Goal: Information Seeking & Learning: Find specific fact

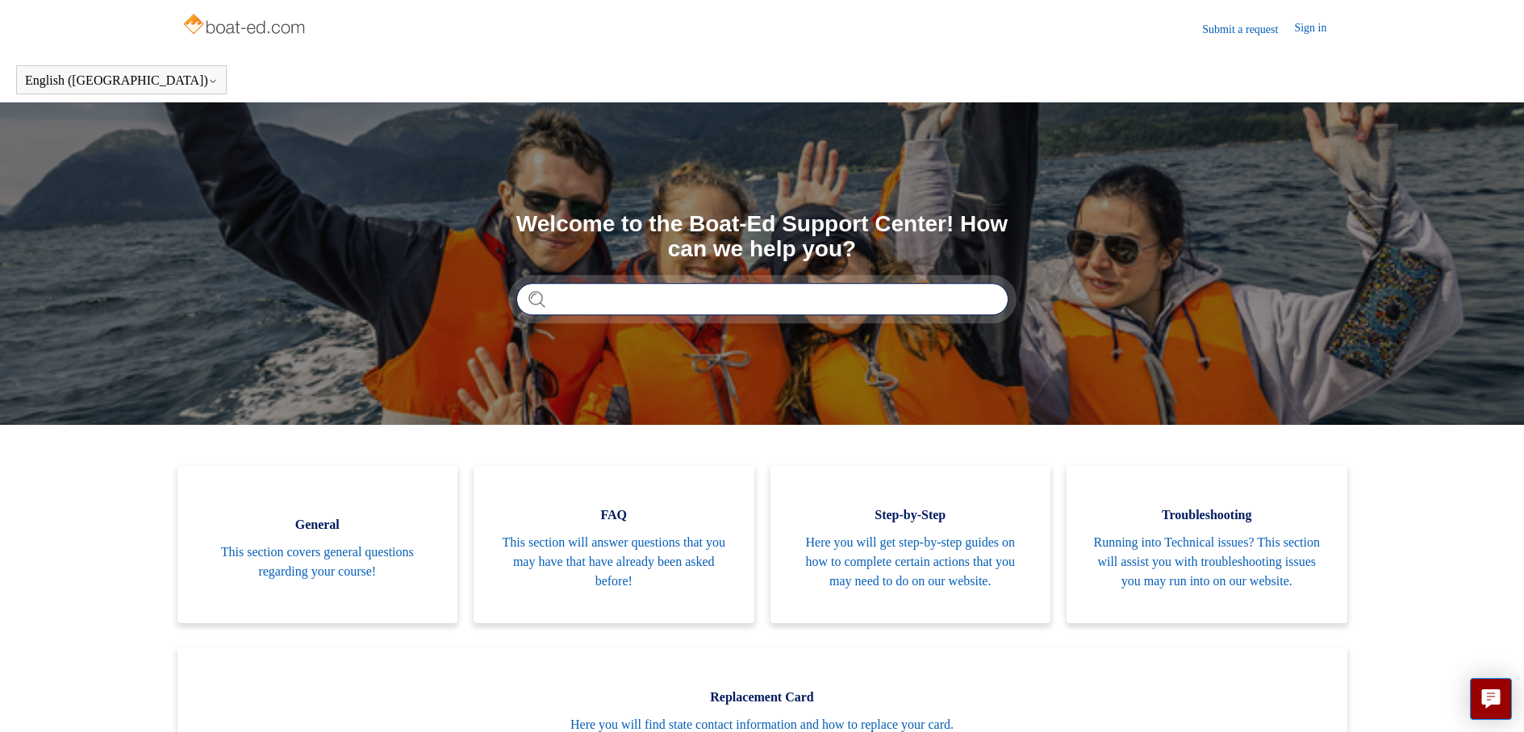
click at [661, 310] on input "Search" at bounding box center [762, 299] width 492 height 32
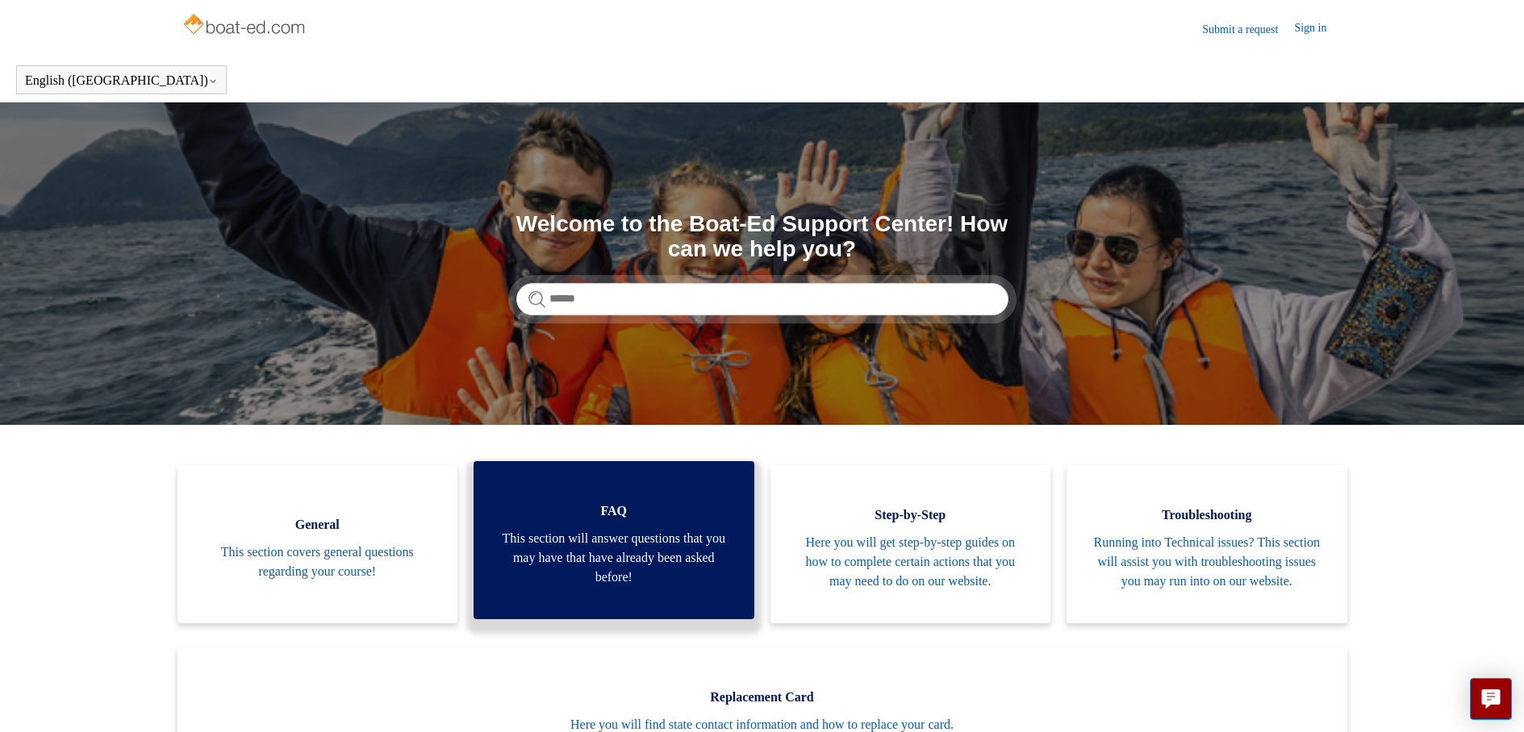
click at [573, 612] on link "FAQ This section will answer questions that you may have that have already been…" at bounding box center [614, 540] width 281 height 158
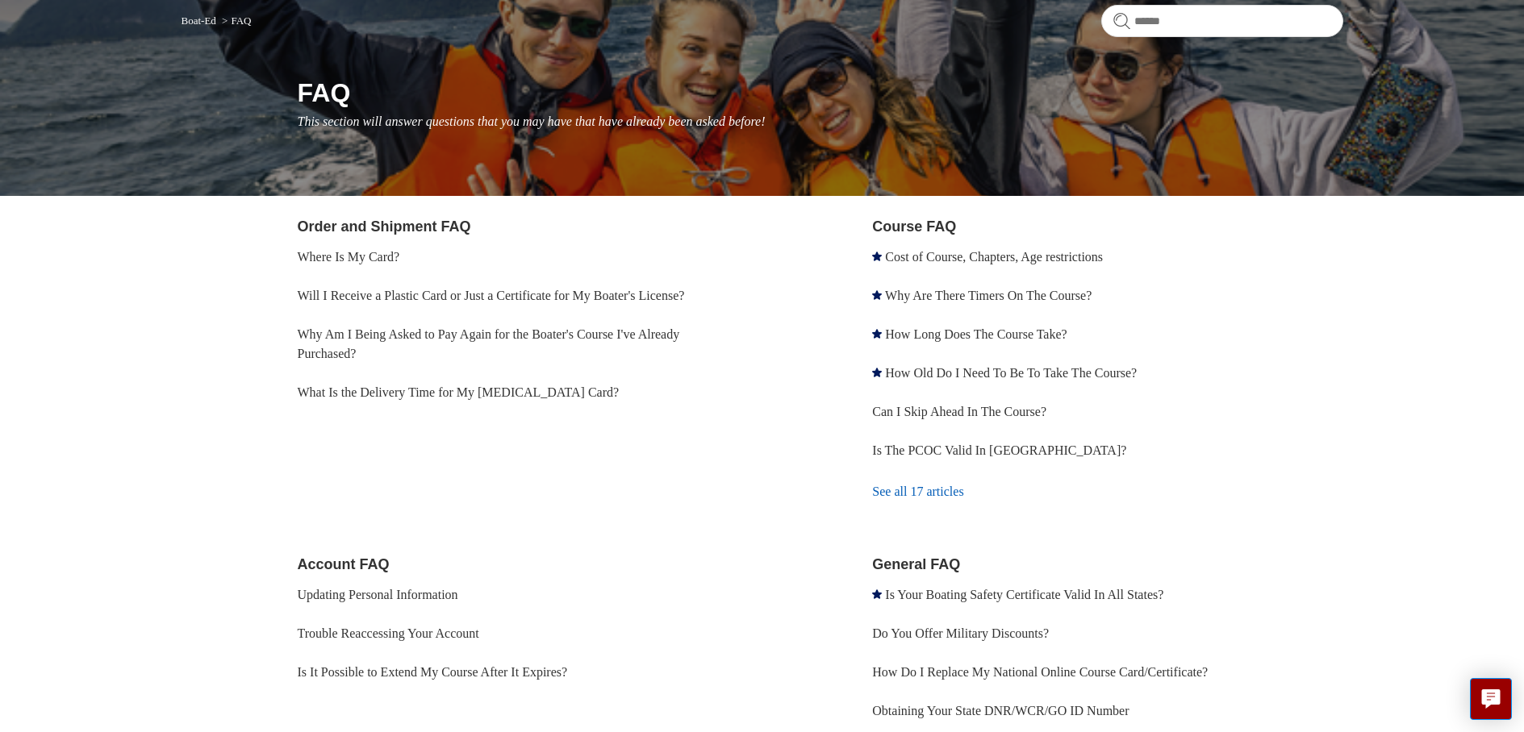
scroll to position [161, 0]
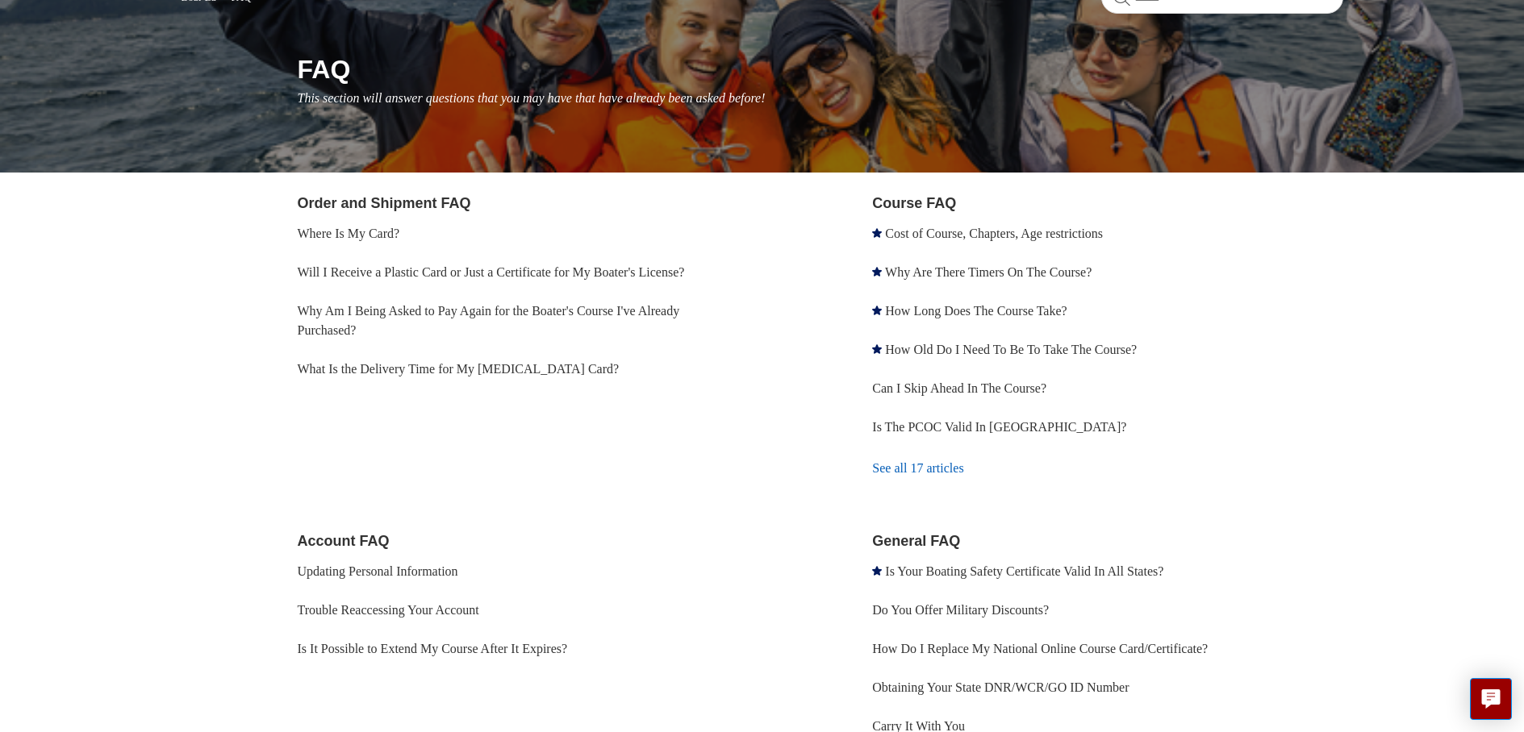
click at [922, 472] on link "See all 17 articles" at bounding box center [1107, 469] width 470 height 44
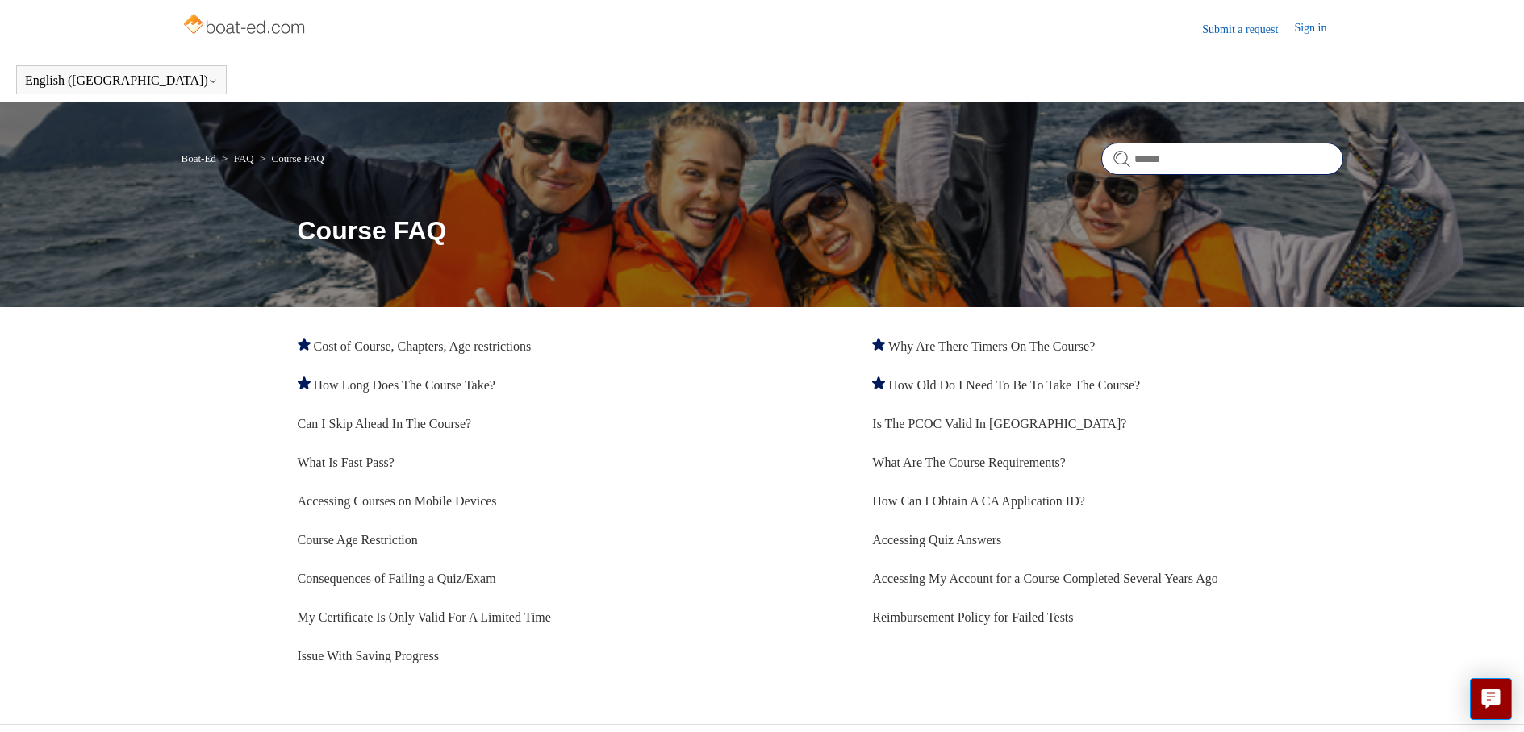
click at [1225, 155] on input "Search" at bounding box center [1222, 159] width 242 height 32
type input "*********"
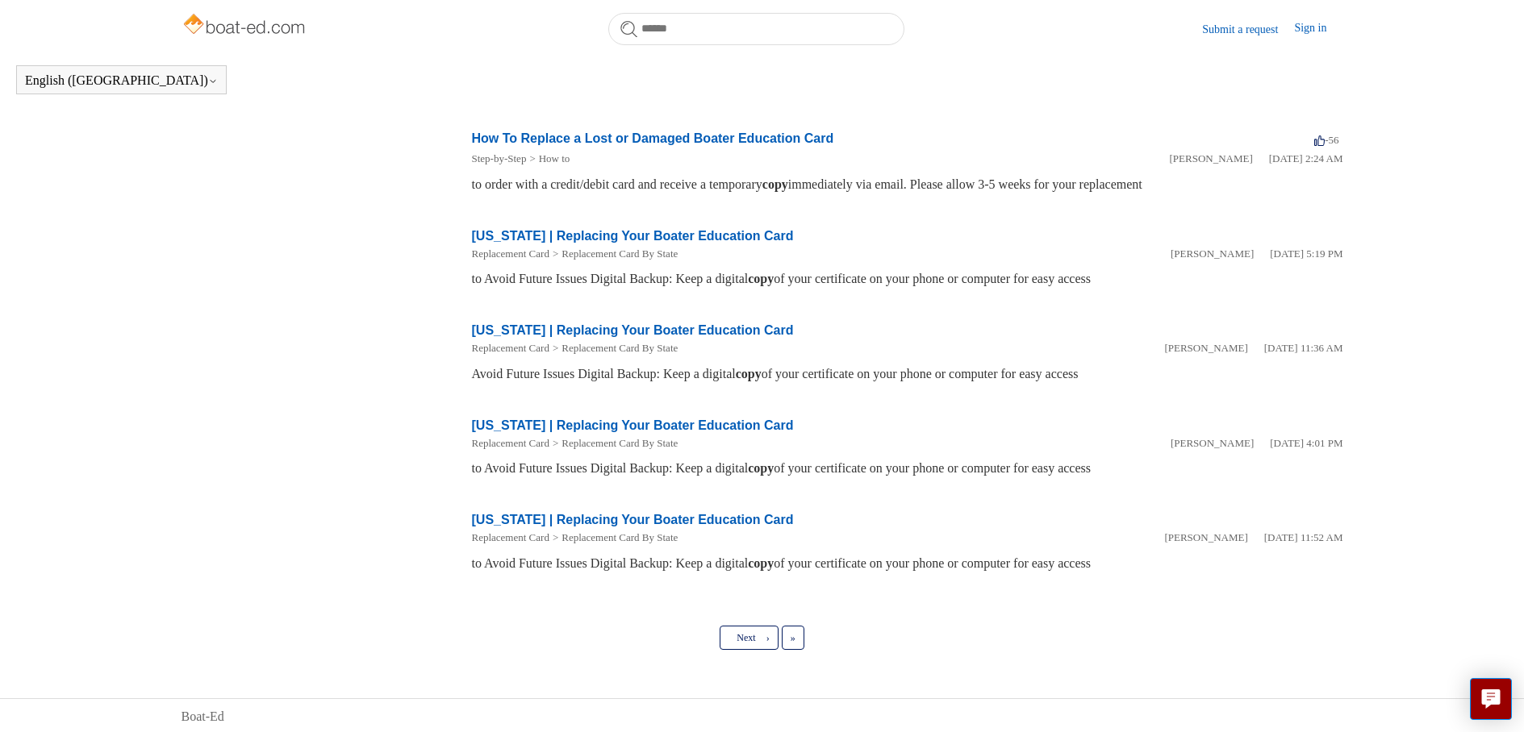
scroll to position [633, 0]
click at [571, 138] on link "How To Replace a Lost or Damaged Boater Education Card" at bounding box center [653, 136] width 362 height 14
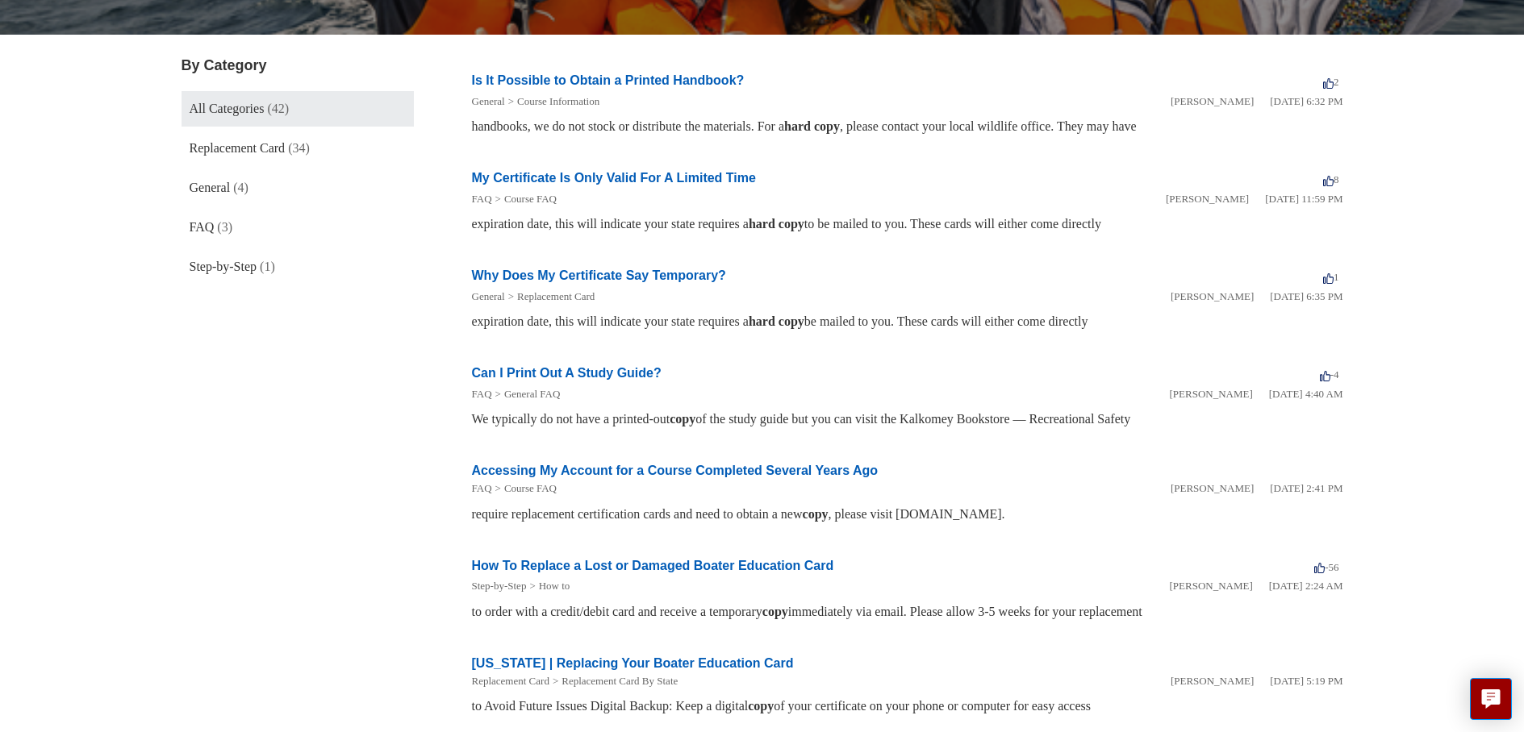
scroll to position [194, 0]
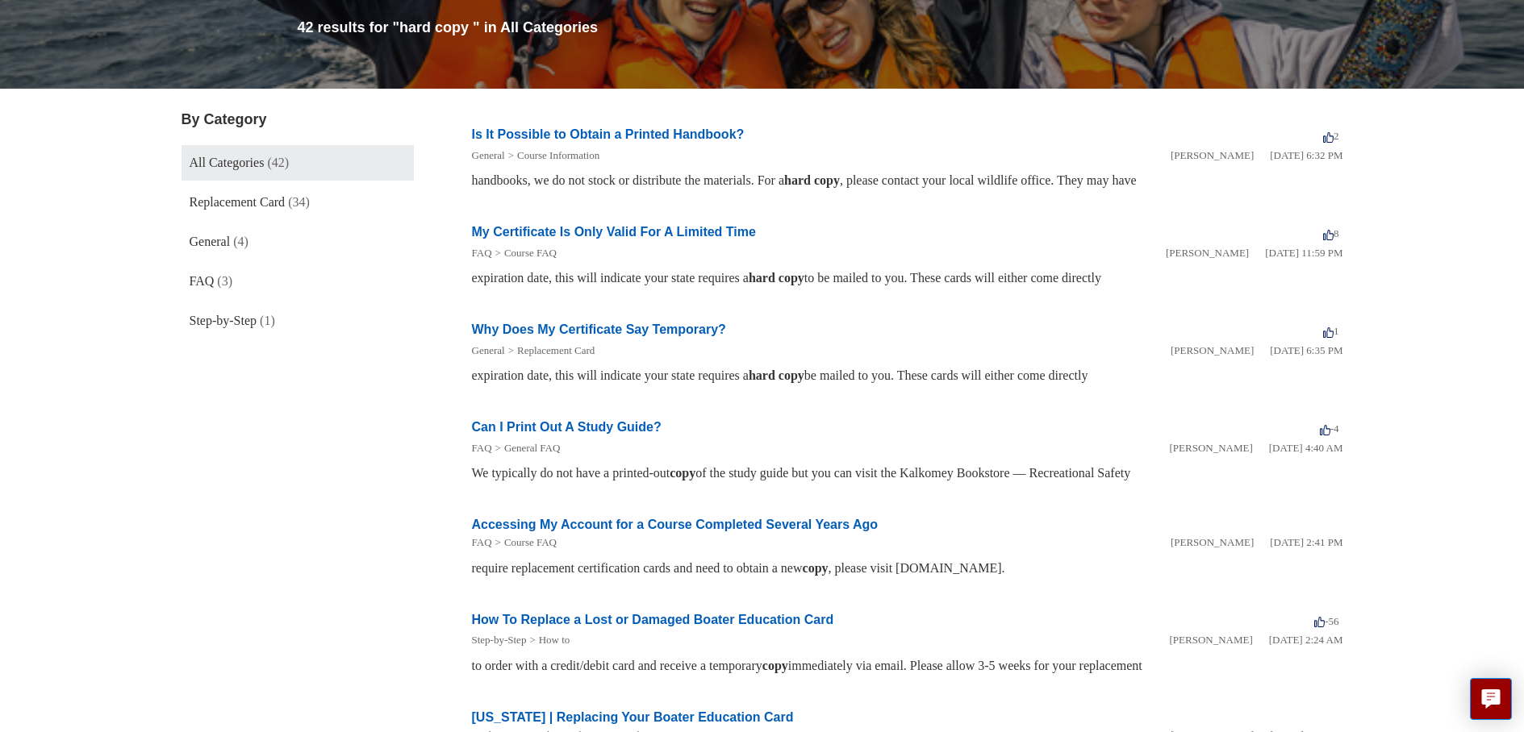
click at [709, 230] on link "My Certificate Is Only Valid For A Limited Time" at bounding box center [614, 232] width 284 height 14
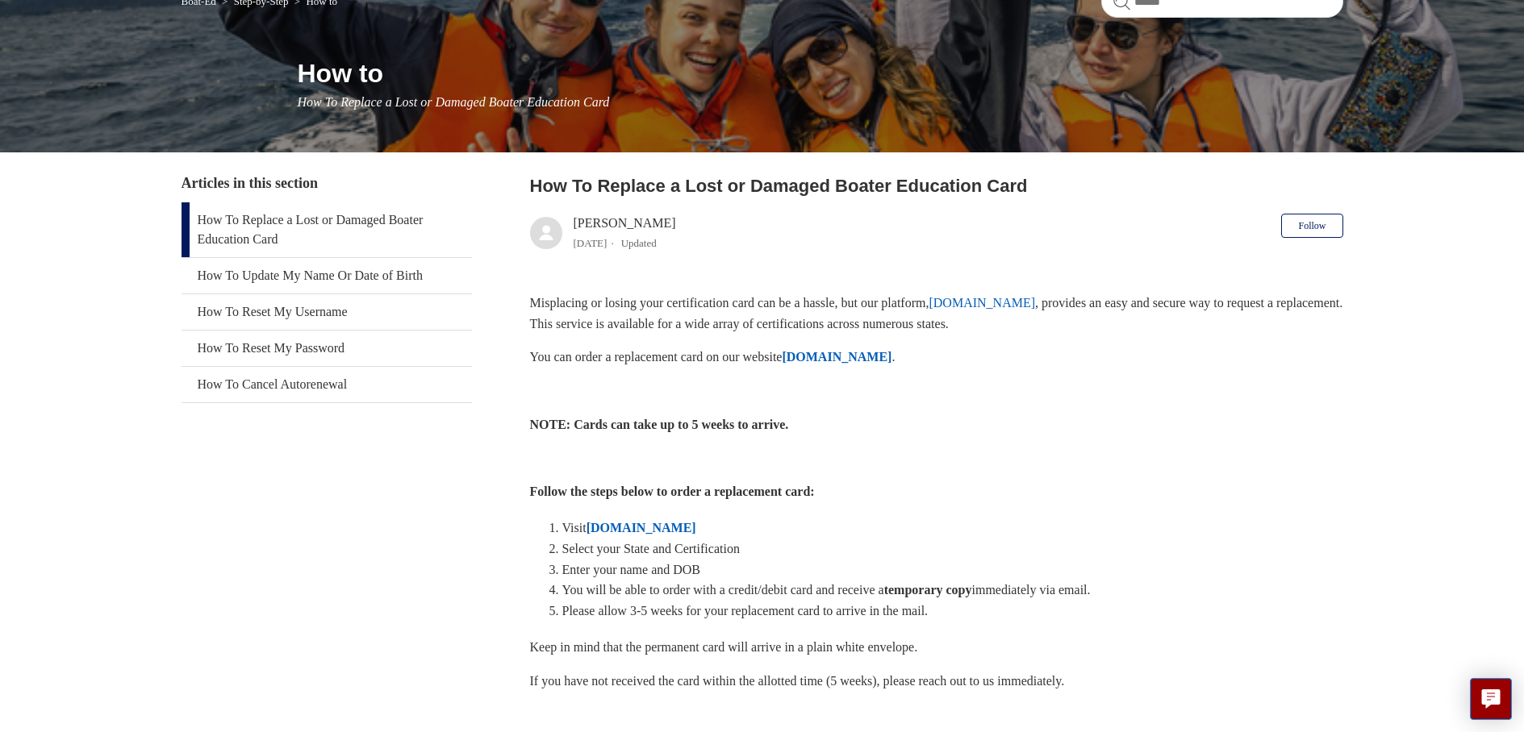
scroll to position [161, 0]
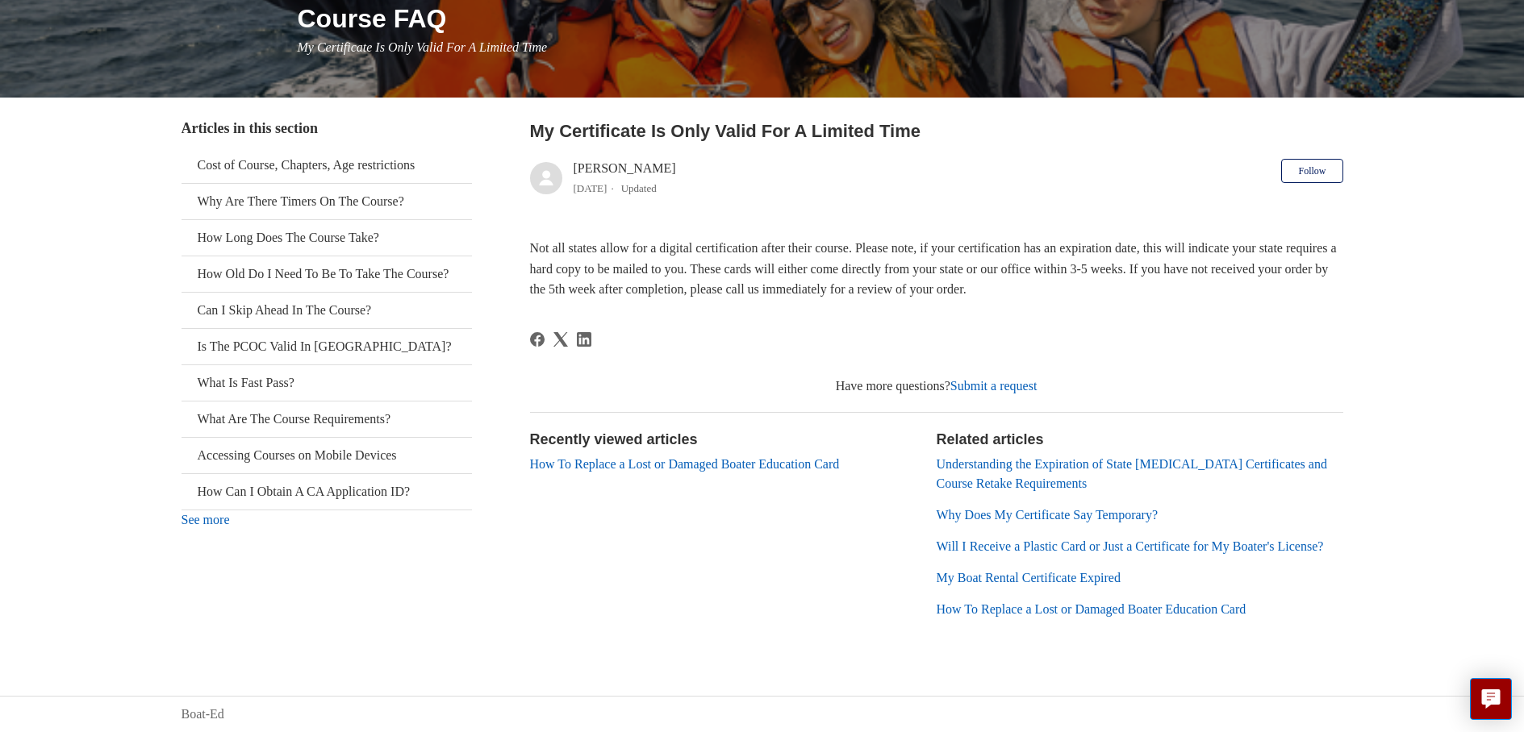
scroll to position [232, 0]
click at [1116, 540] on link "Will I Receive a Plastic Card or Just a Certificate for My Boater's License?" at bounding box center [1130, 547] width 387 height 14
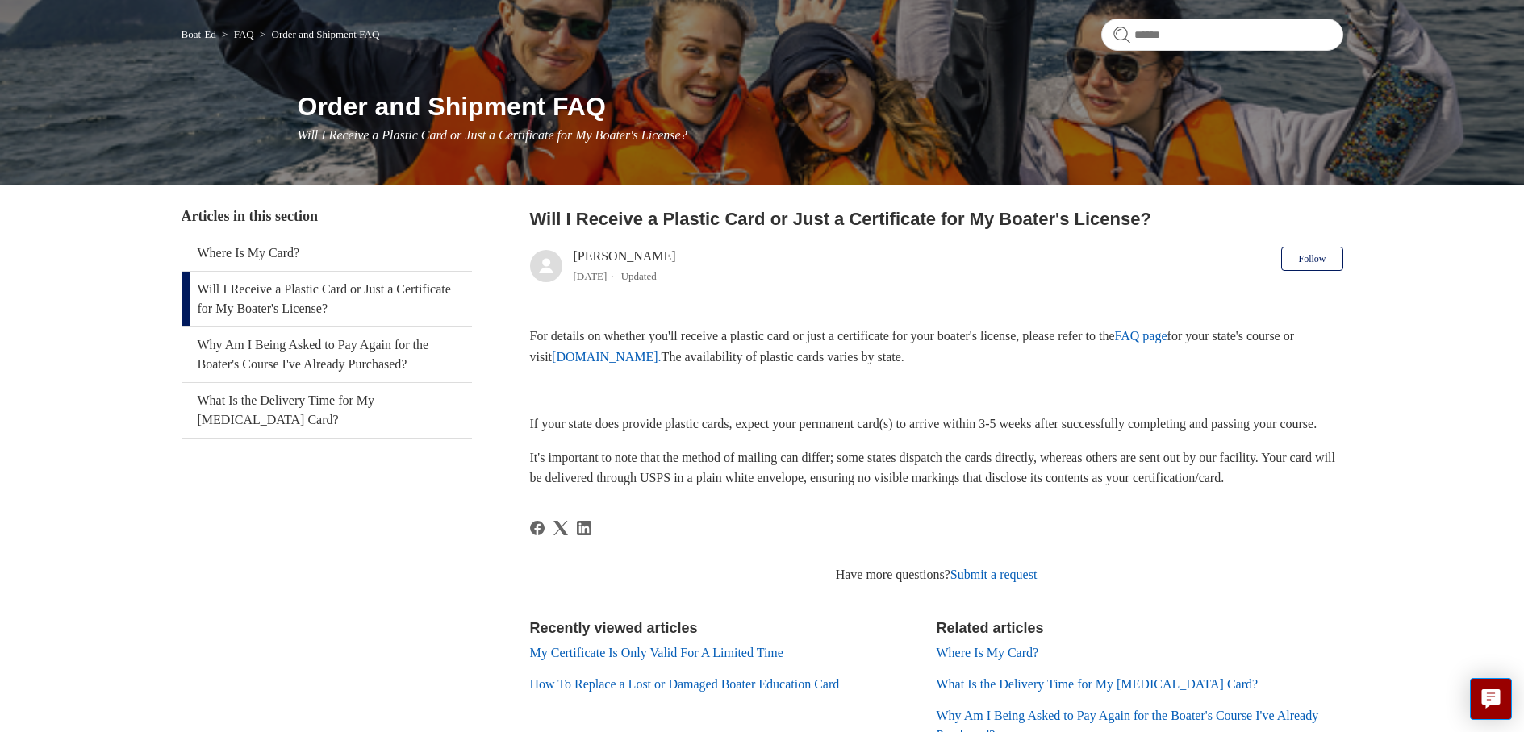
scroll to position [161, 0]
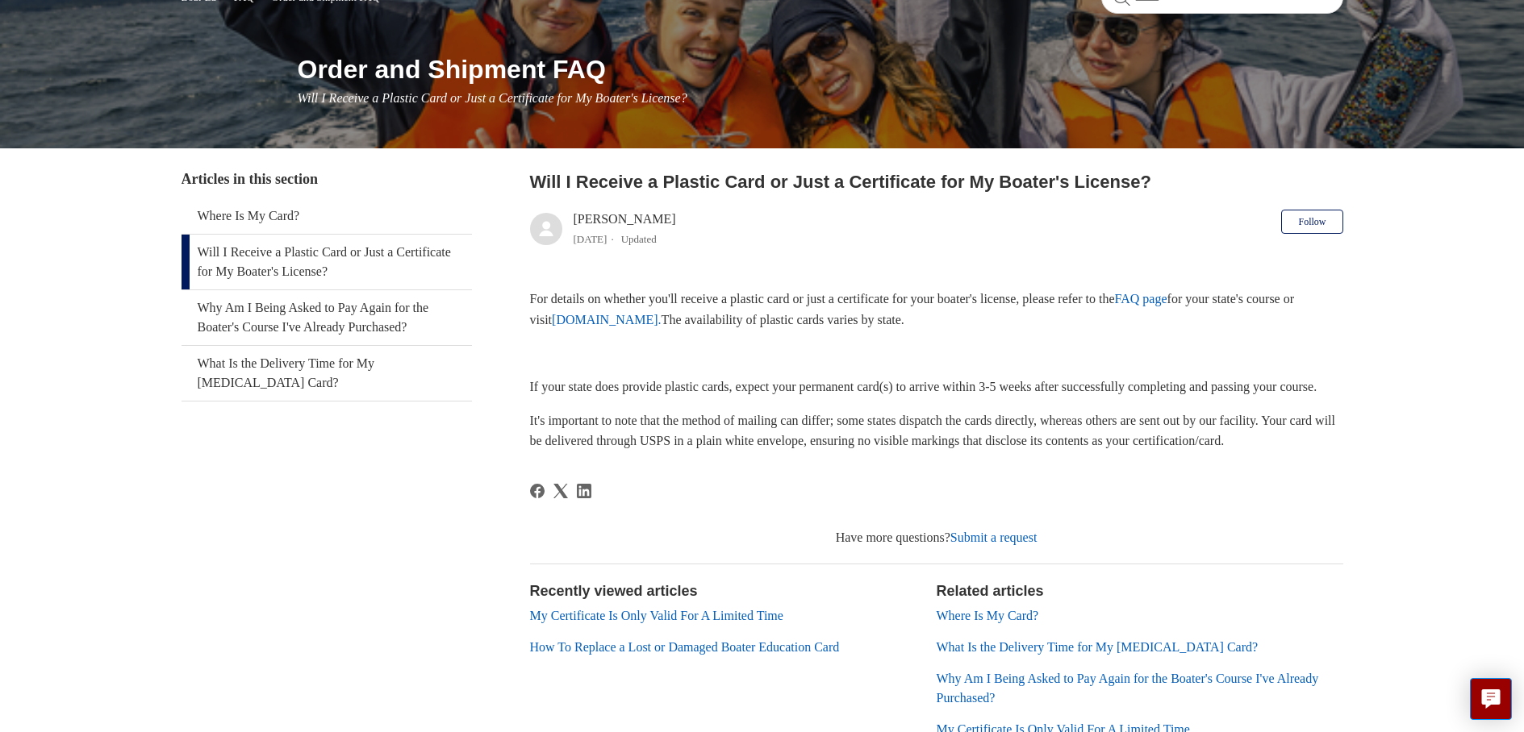
click at [661, 321] on link "www.ilostmycard.com." at bounding box center [607, 320] width 110 height 14
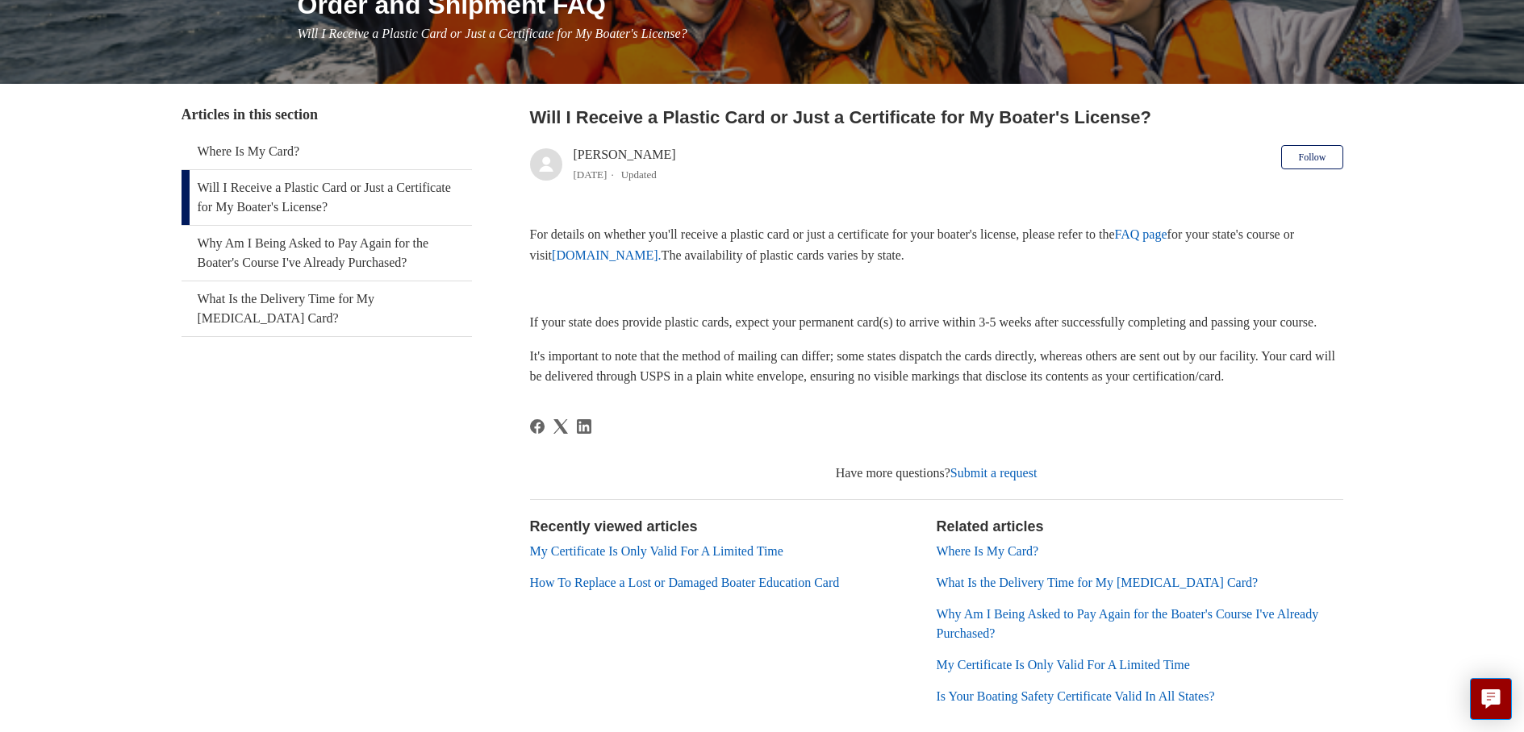
scroll to position [242, 0]
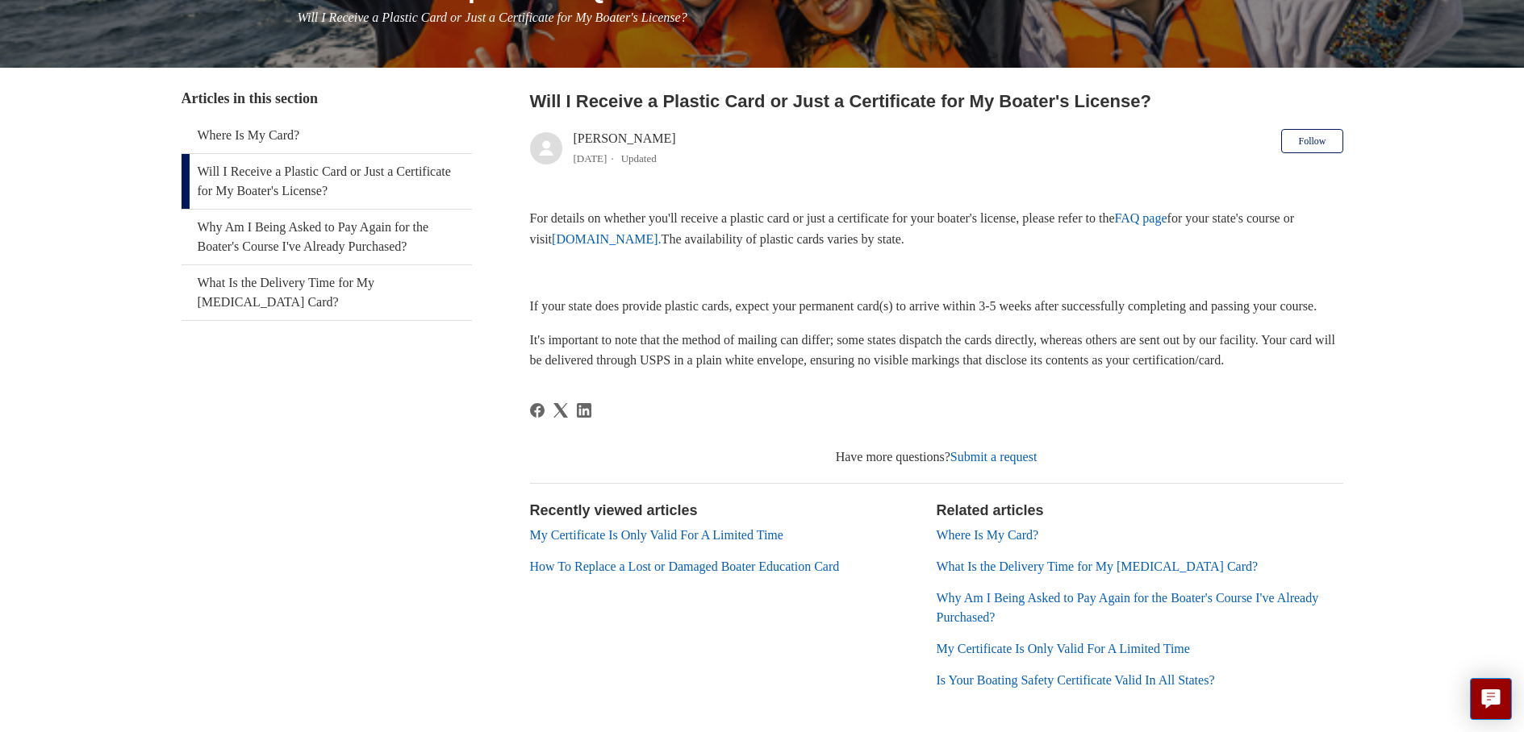
click at [973, 542] on link "Where Is My Card?" at bounding box center [988, 535] width 102 height 14
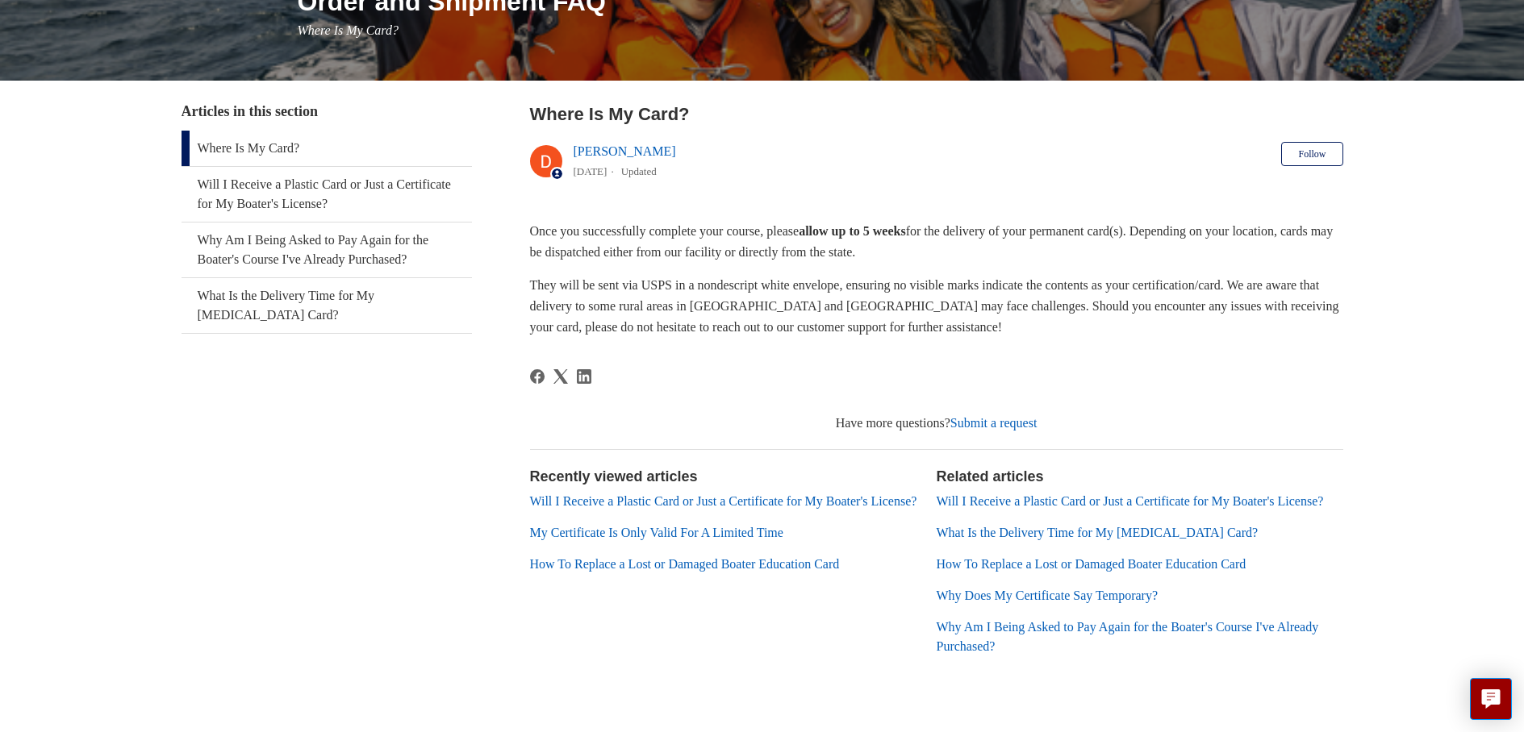
scroll to position [242, 0]
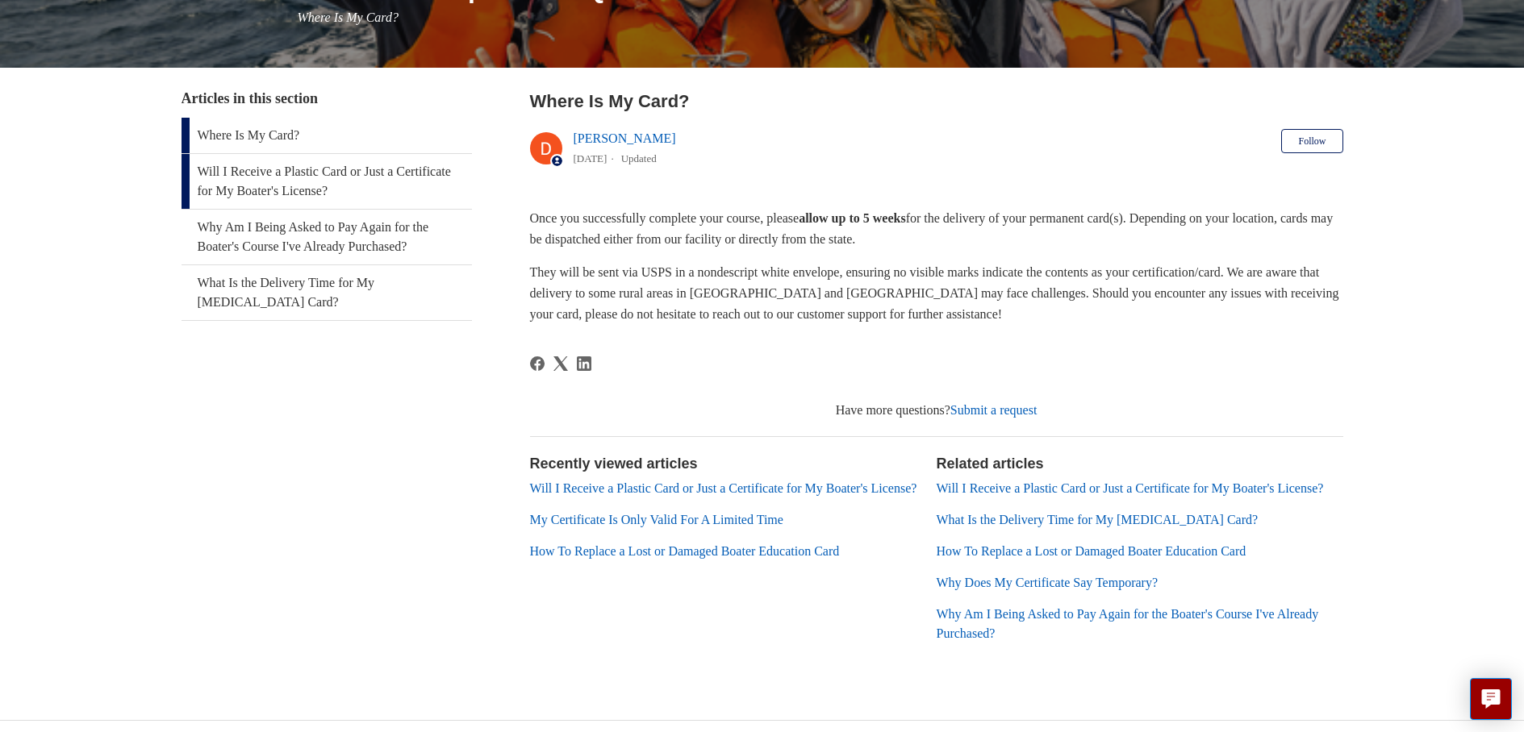
click at [336, 190] on link "Will I Receive a Plastic Card or Just a Certificate for My Boater's License?" at bounding box center [326, 181] width 290 height 55
